Goal: Information Seeking & Learning: Understand process/instructions

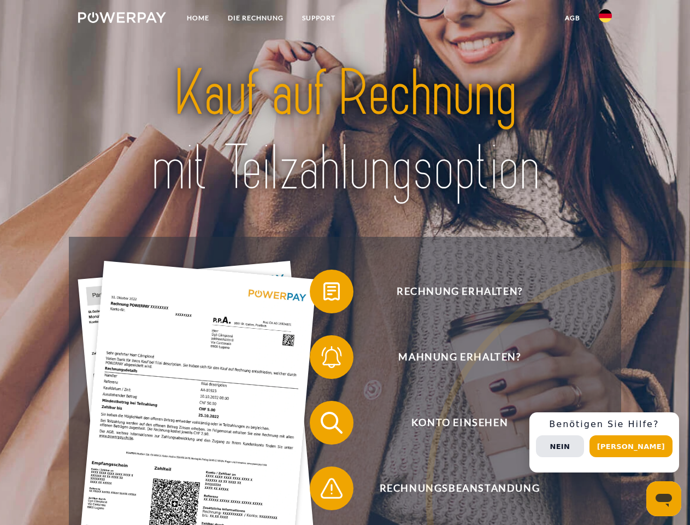
click at [122, 19] on img at bounding box center [122, 17] width 88 height 11
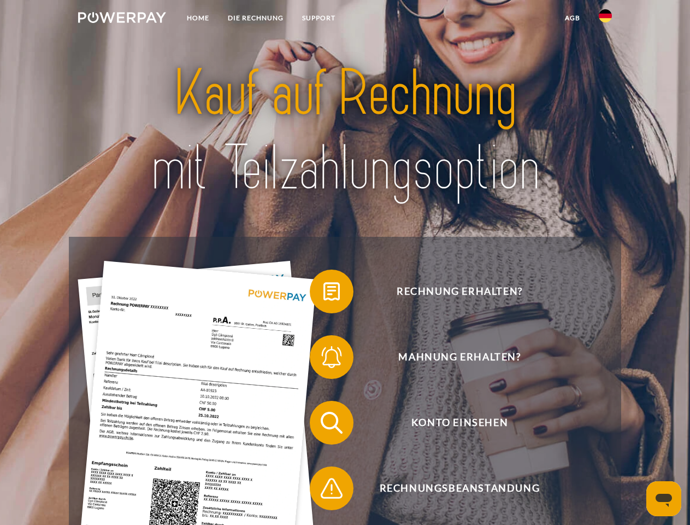
click at [605, 19] on img at bounding box center [605, 15] width 13 height 13
click at [572, 18] on link "agb" at bounding box center [573, 18] width 34 height 20
click at [323, 293] on span at bounding box center [315, 291] width 55 height 55
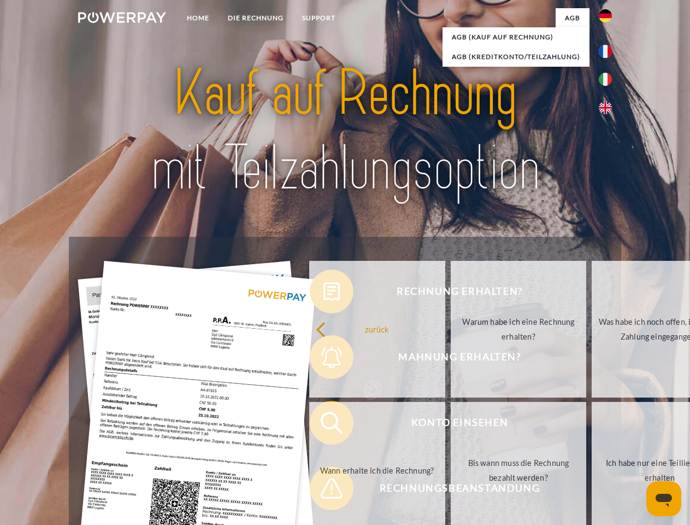
click at [323, 359] on div "zurück Warum habe ich eine Rechnung erhalten? Was habe ich noch offen, ist mein…" at bounding box center [519, 399] width 442 height 282
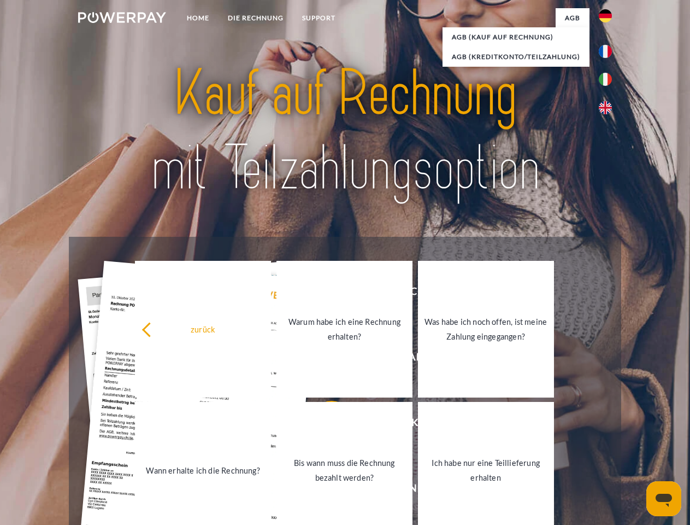
click at [323, 425] on link "Bis wann muss die Rechnung bezahlt werden?" at bounding box center [344, 470] width 136 height 137
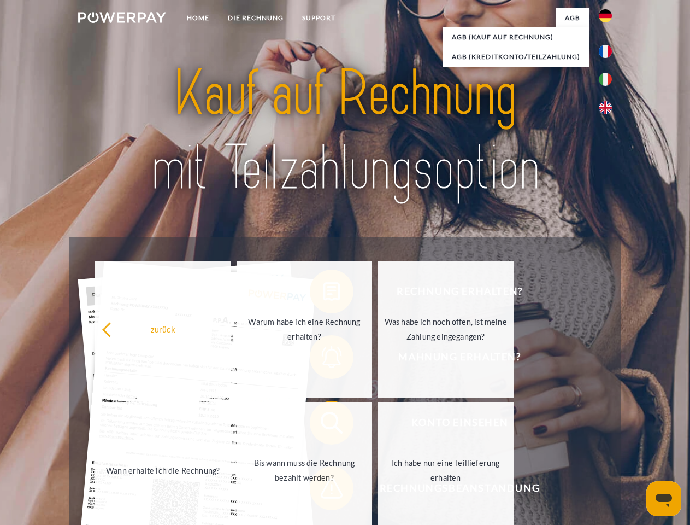
click at [323, 490] on span at bounding box center [315, 488] width 55 height 55
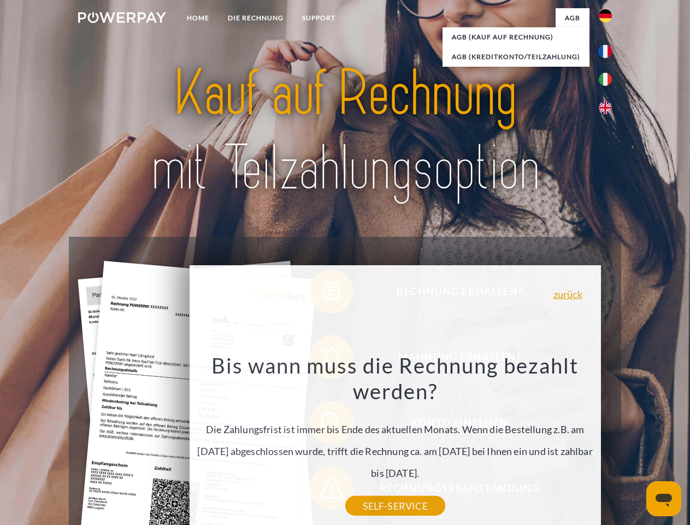
click at [608, 442] on div "Rechnung erhalten? Mahnung erhalten? Konto einsehen" at bounding box center [345, 455] width 552 height 437
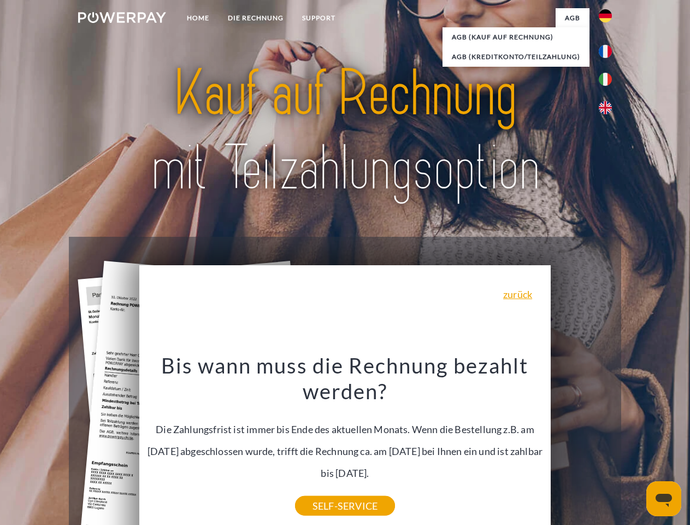
click at [581, 444] on span "Konto einsehen" at bounding box center [460, 423] width 268 height 44
click at [635, 446] on header "Home DIE RECHNUNG SUPPORT" at bounding box center [345, 377] width 690 height 755
